Goal: Transaction & Acquisition: Purchase product/service

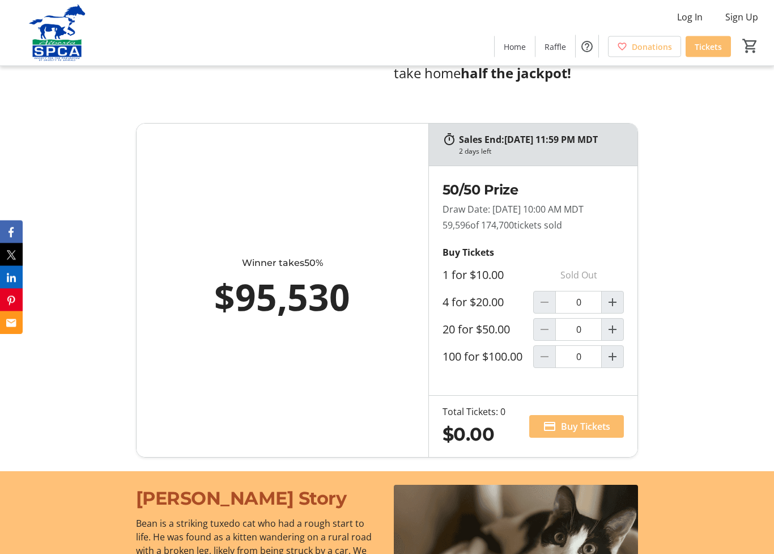
scroll to position [738, 0]
click at [619, 363] on mat-icon "Increment by one" at bounding box center [613, 357] width 14 height 14
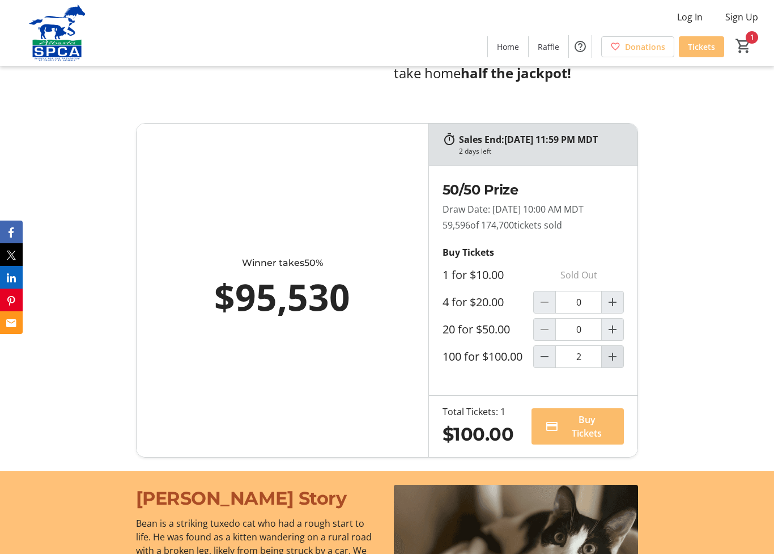
type input "1"
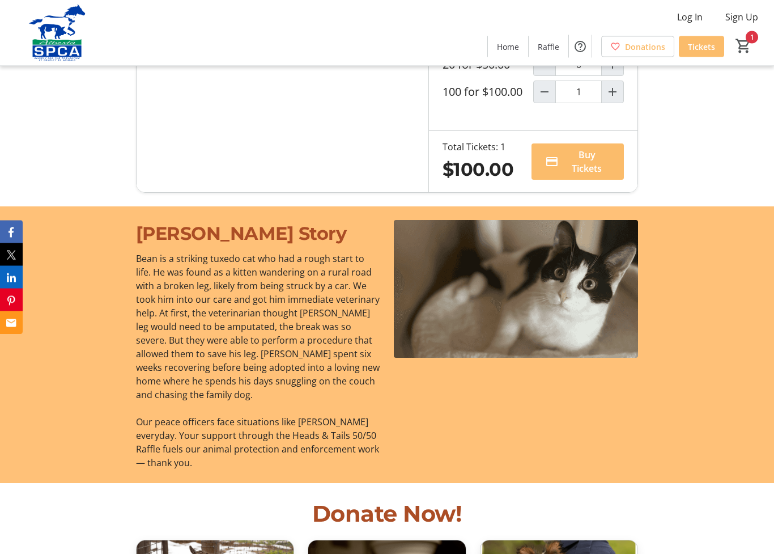
click at [703, 375] on div "[PERSON_NAME] Story [PERSON_NAME] is a striking tuxedo cat who had a rough star…" at bounding box center [387, 345] width 774 height 277
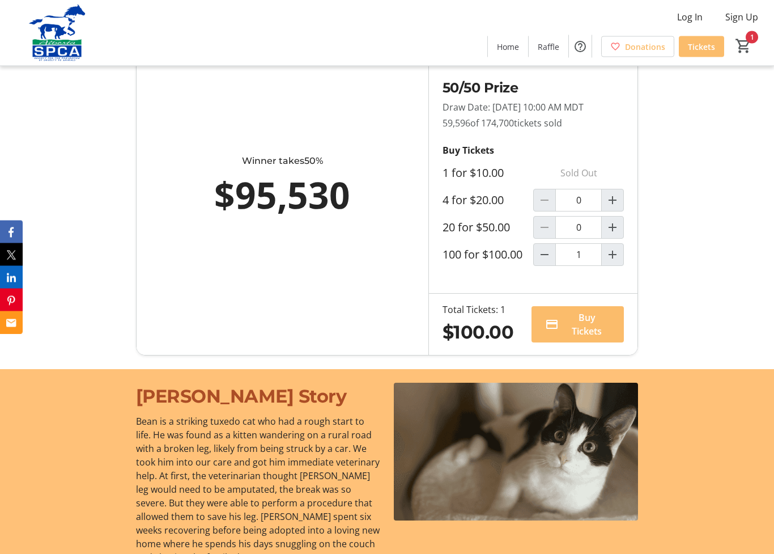
scroll to position [840, 0]
click at [617, 338] on span at bounding box center [577, 324] width 92 height 27
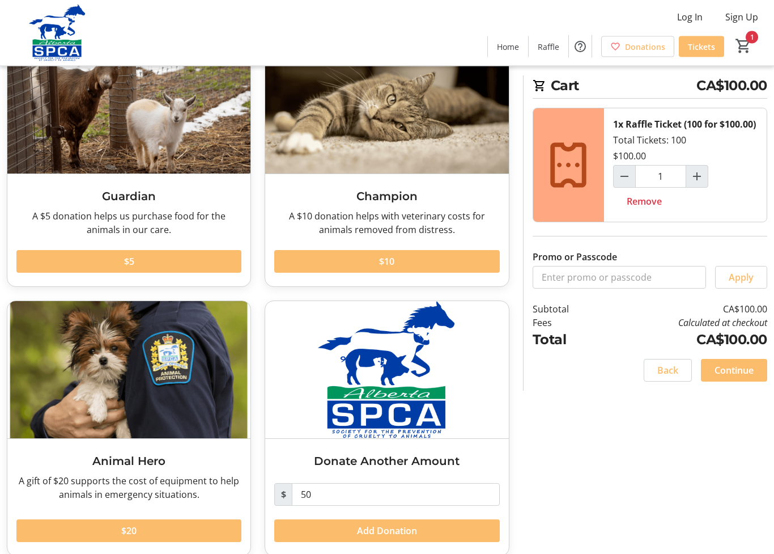
scroll to position [91, 0]
click at [742, 377] on span "Continue" at bounding box center [734, 370] width 39 height 14
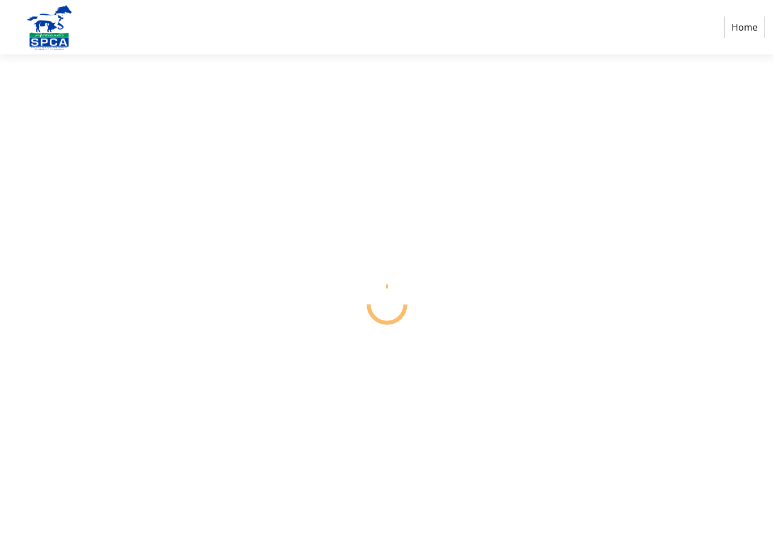
select select "CA"
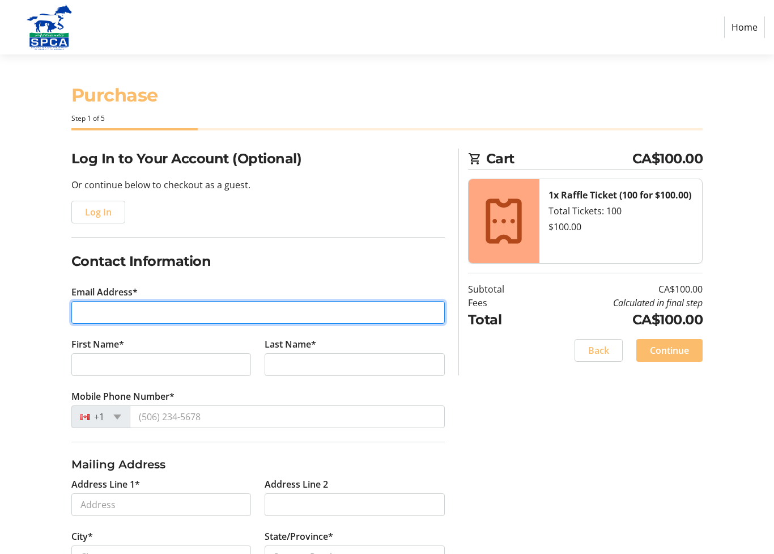
click at [244, 311] on input "Email Address*" at bounding box center [257, 312] width 373 height 23
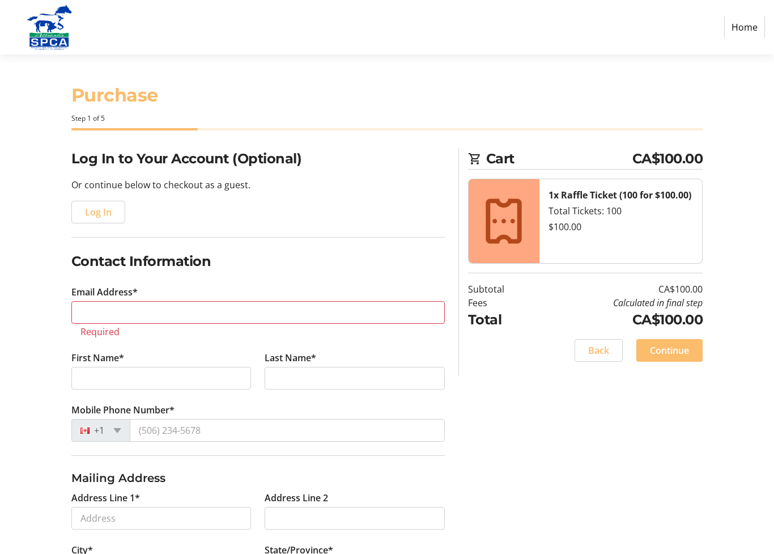
type input "[PHONE_NUMBER]"
select select "AB"
type input "[PERSON_NAME]"
type input "[STREET_ADDRESS]"
type input "Lorne"
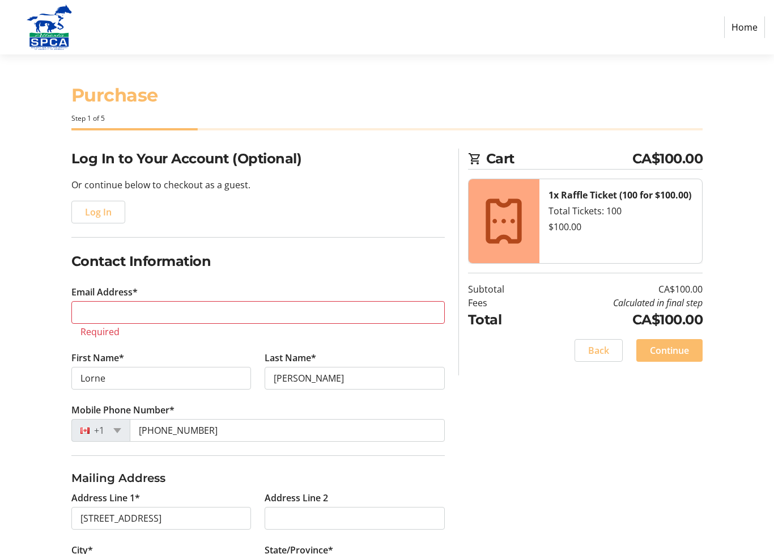
type input "[EMAIL_ADDRESS][PERSON_NAME][DOMAIN_NAME]"
type input "[GEOGRAPHIC_DATA]"
type input "T2W 1Y3"
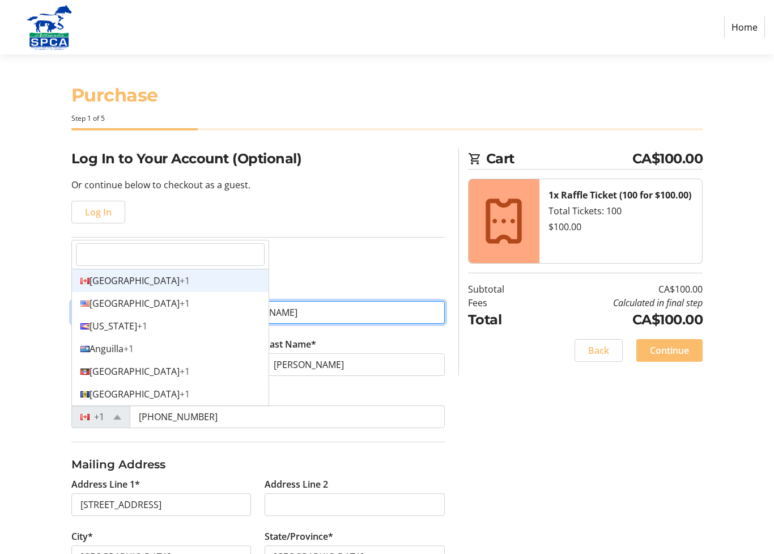
click at [162, 279] on div "Canada +1" at bounding box center [170, 280] width 197 height 23
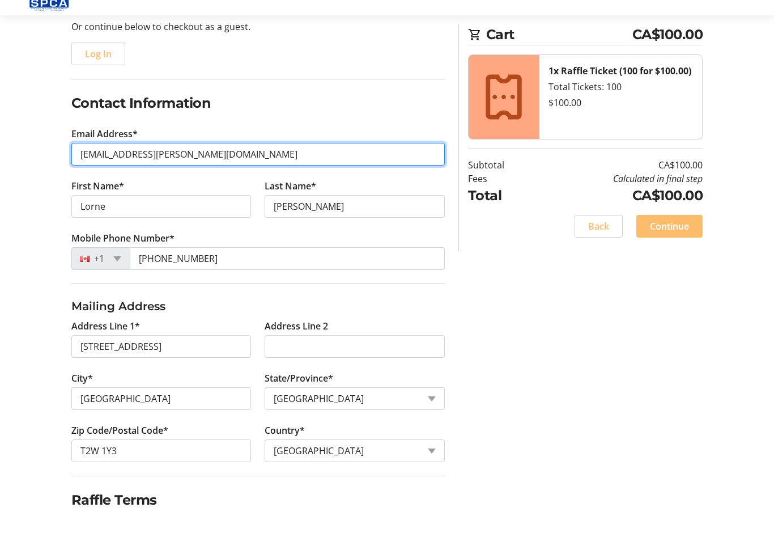
scroll to position [164, 0]
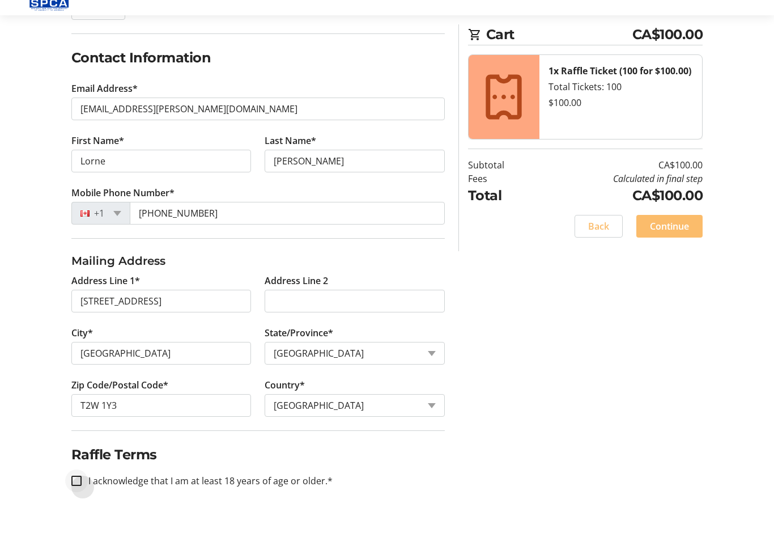
click at [73, 471] on div at bounding box center [76, 519] width 27 height 27
checkbox input "true"
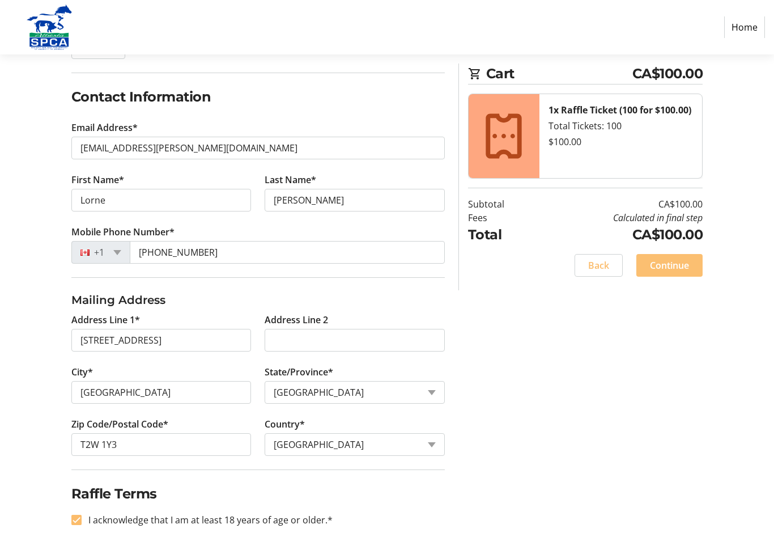
click at [683, 271] on span "Continue" at bounding box center [669, 265] width 39 height 14
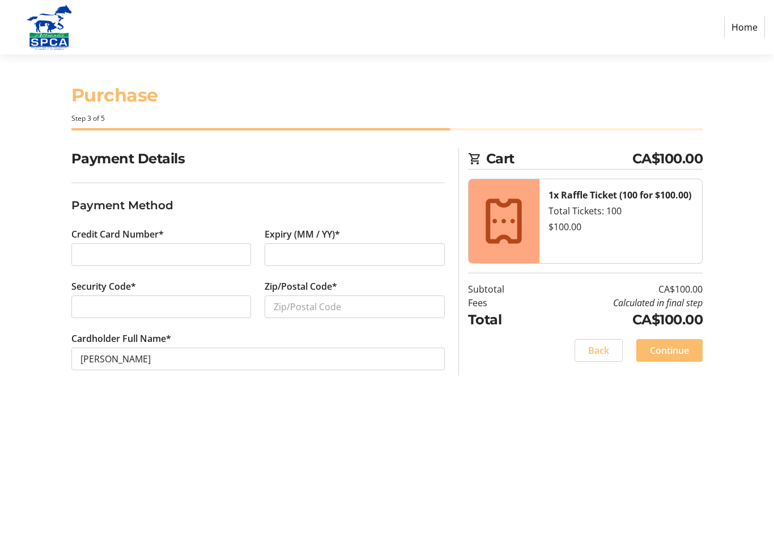
click at [169, 297] on div at bounding box center [161, 306] width 180 height 23
click at [323, 313] on input "Zip/Postal Code*" at bounding box center [355, 306] width 180 height 23
type input "t"
type input "T2W 1Y3"
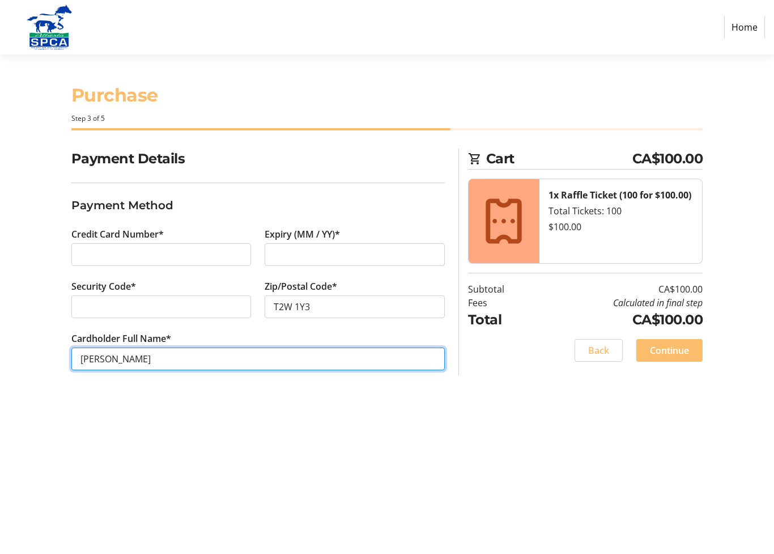
click at [105, 356] on input "[PERSON_NAME]" at bounding box center [257, 358] width 373 height 23
click at [103, 359] on input "[PERSON_NAME]" at bounding box center [257, 358] width 373 height 23
type input "[PERSON_NAME]"
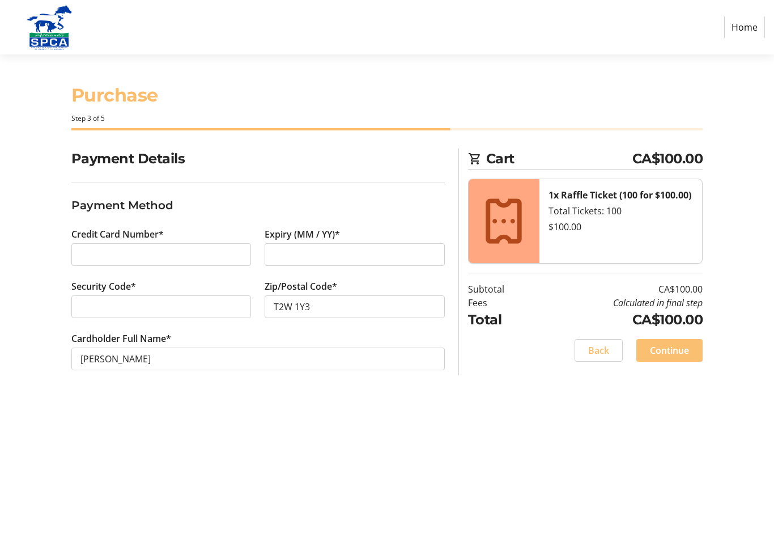
click at [684, 350] on span "Continue" at bounding box center [669, 350] width 39 height 14
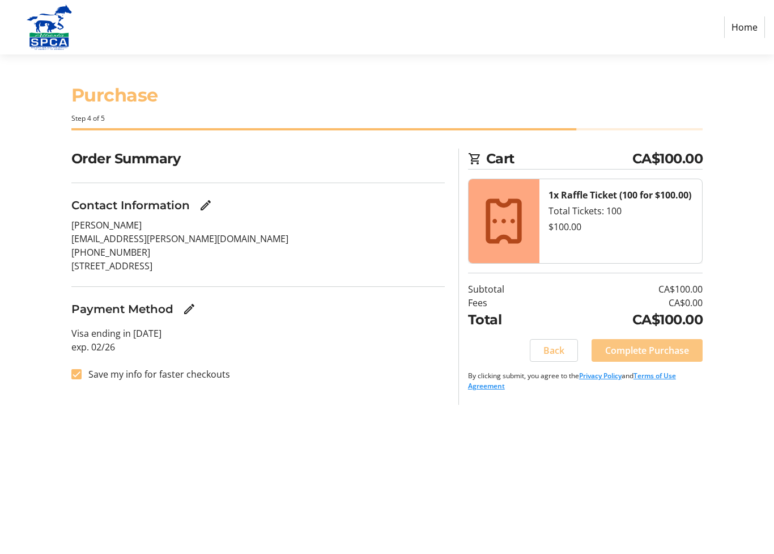
click at [673, 358] on span at bounding box center [647, 350] width 111 height 27
